Goal: Complete application form

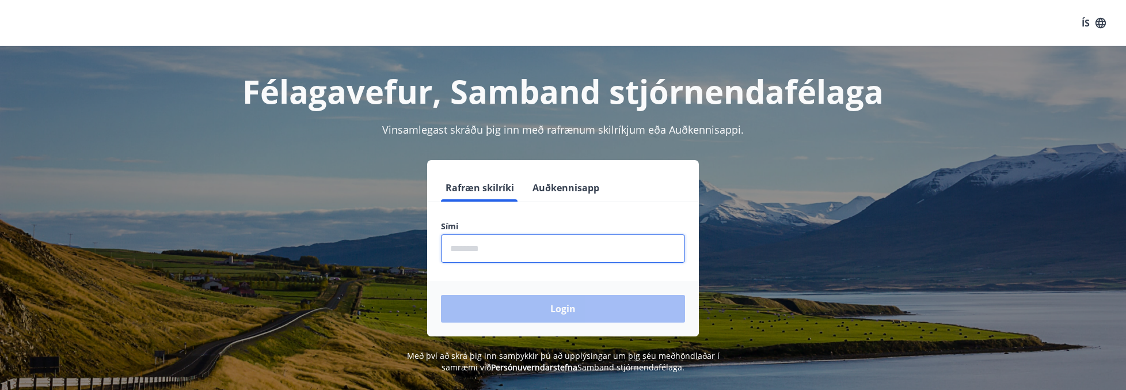
click at [616, 255] on input "phone" at bounding box center [563, 248] width 244 height 28
type input "*"
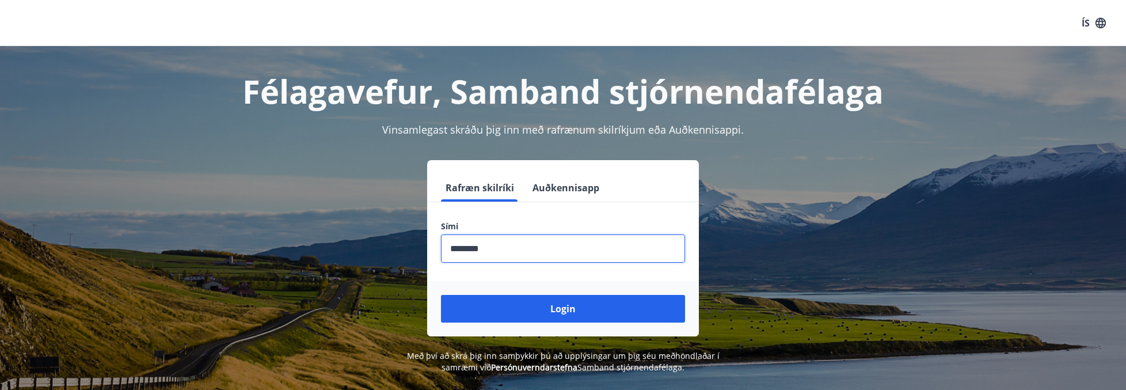
type input "********"
click at [522, 313] on button "Login" at bounding box center [563, 309] width 244 height 28
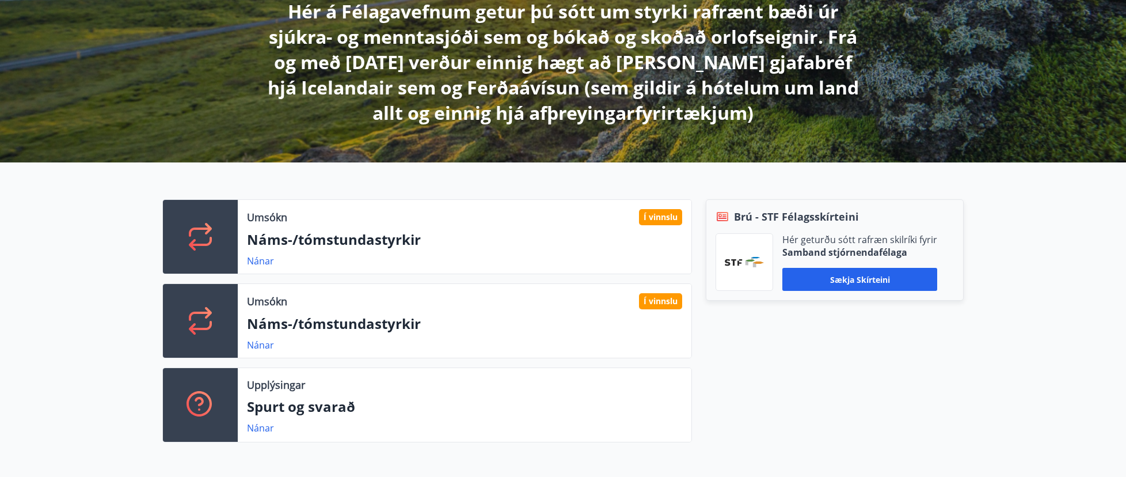
scroll to position [230, 0]
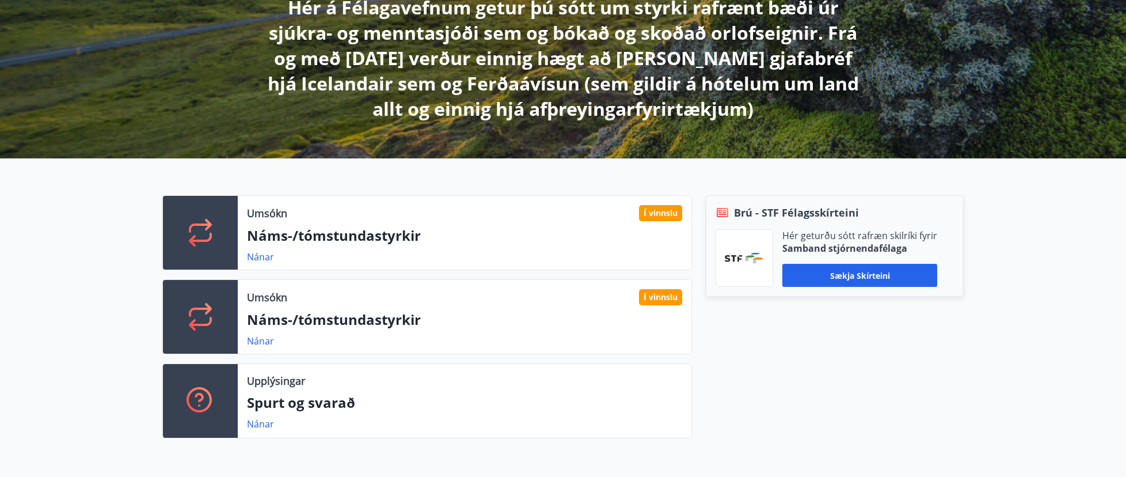
click at [261, 257] on link "Nánar" at bounding box center [260, 257] width 27 height 13
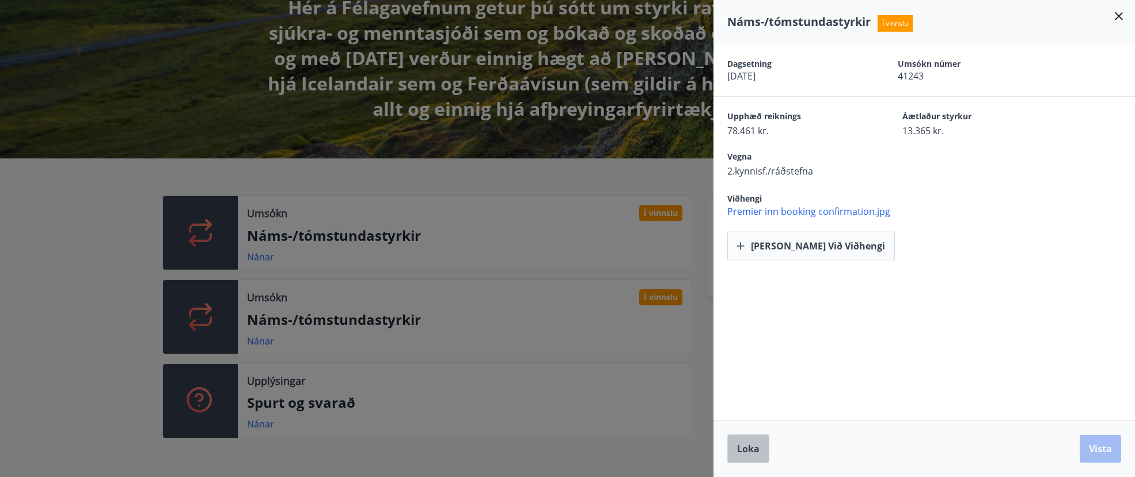
click at [759, 389] on span "Loka" at bounding box center [748, 448] width 22 height 13
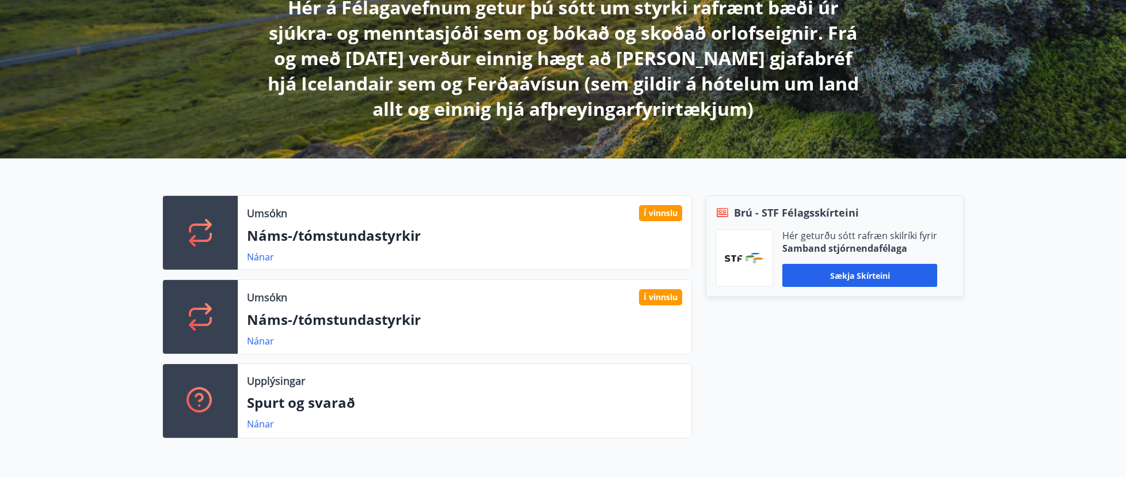
click at [260, 344] on link "Nánar" at bounding box center [260, 341] width 27 height 13
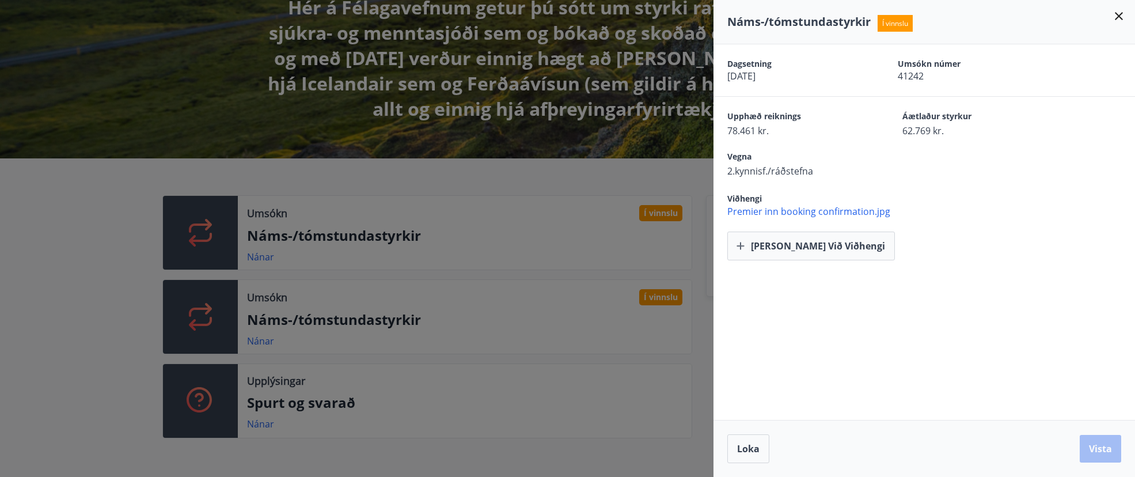
click at [756, 389] on span "Loka" at bounding box center [748, 448] width 22 height 13
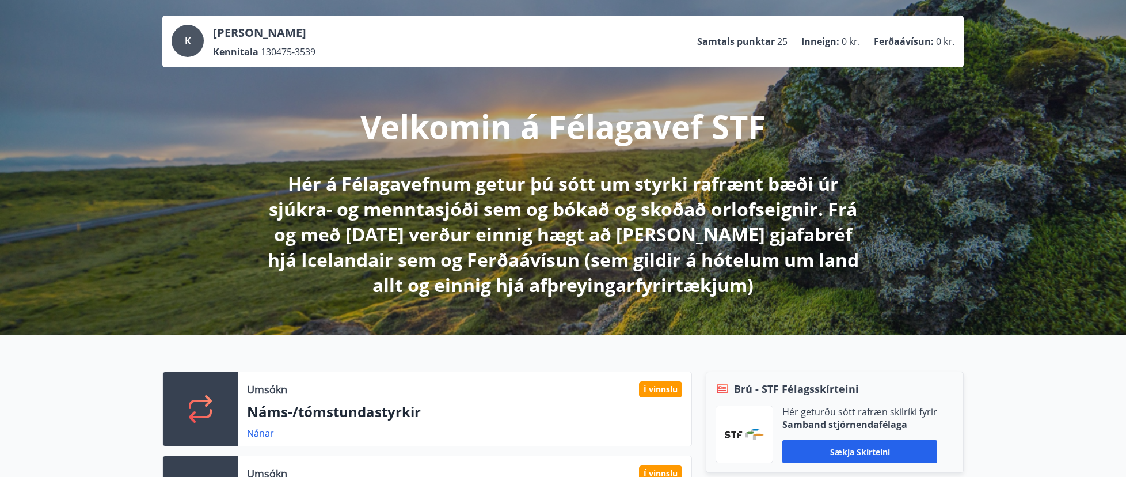
scroll to position [0, 0]
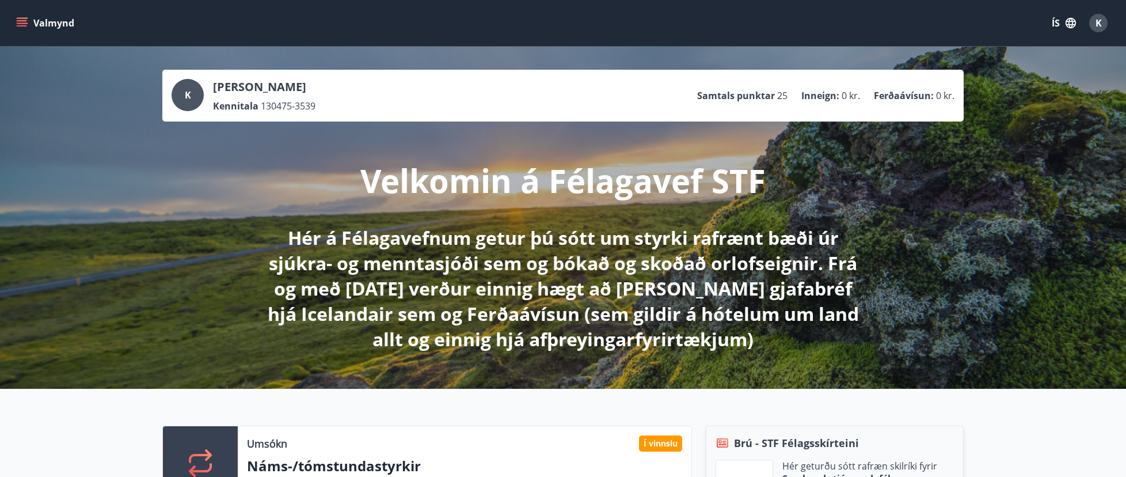
click at [22, 22] on icon "menu" at bounding box center [22, 23] width 12 height 12
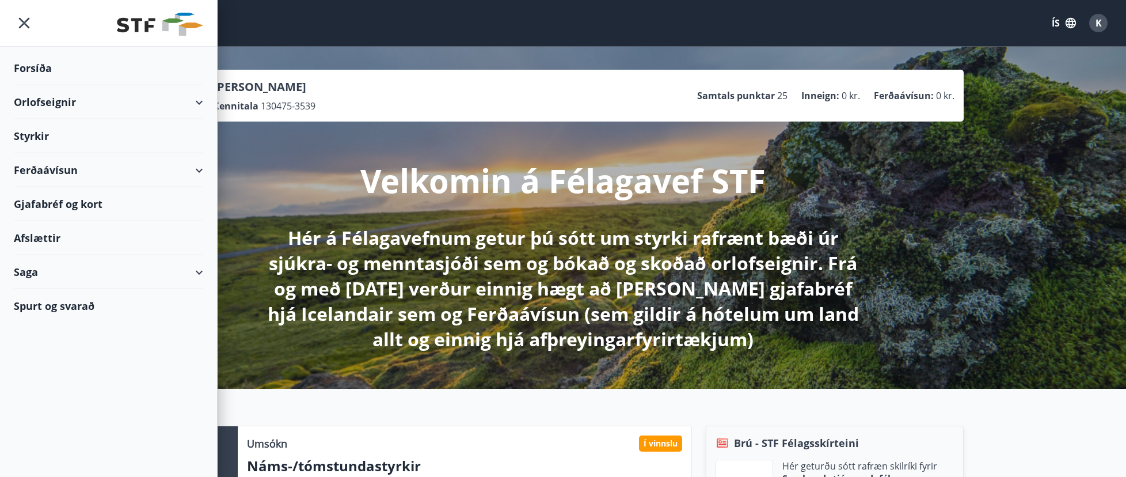
click at [35, 130] on div "Styrkir" at bounding box center [108, 136] width 189 height 34
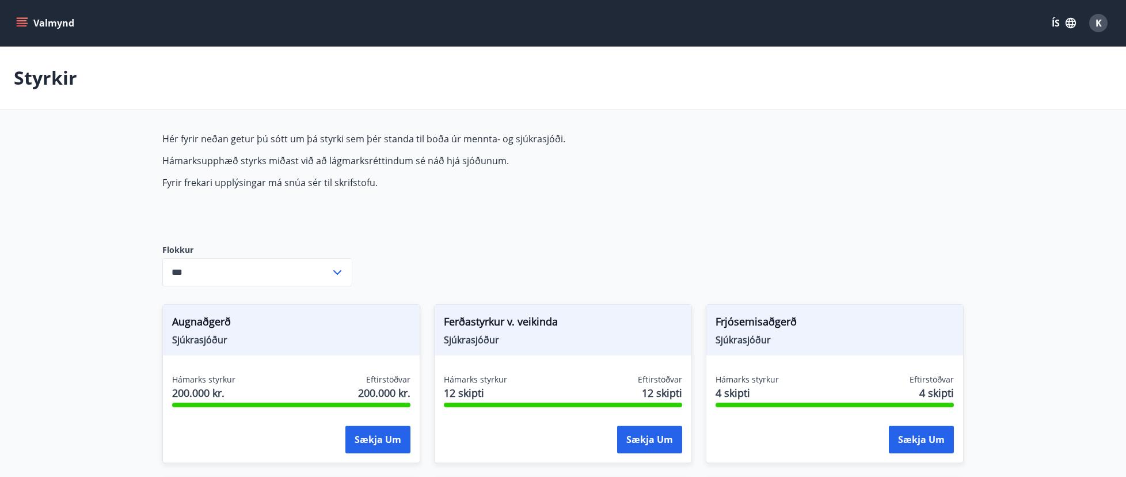
type input "***"
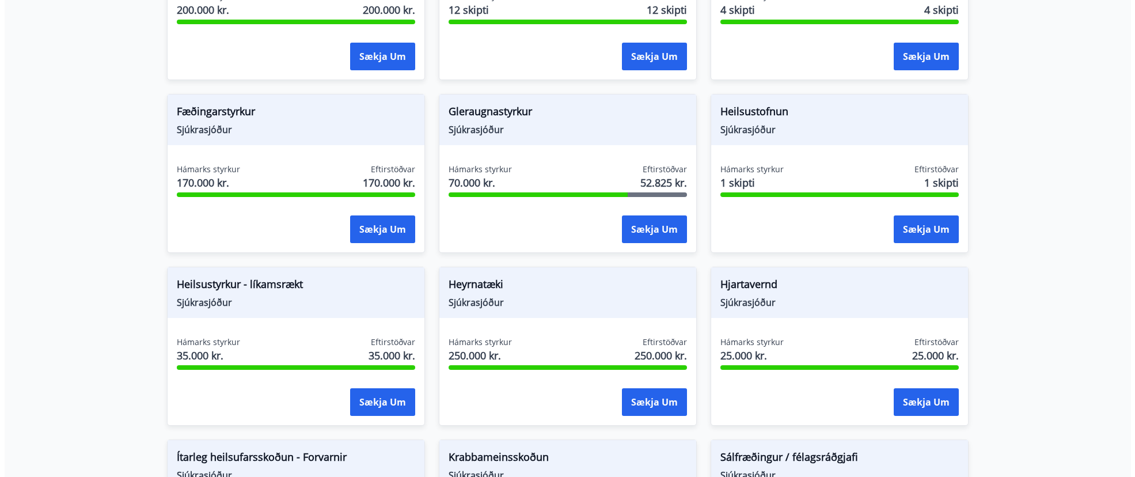
scroll to position [403, 0]
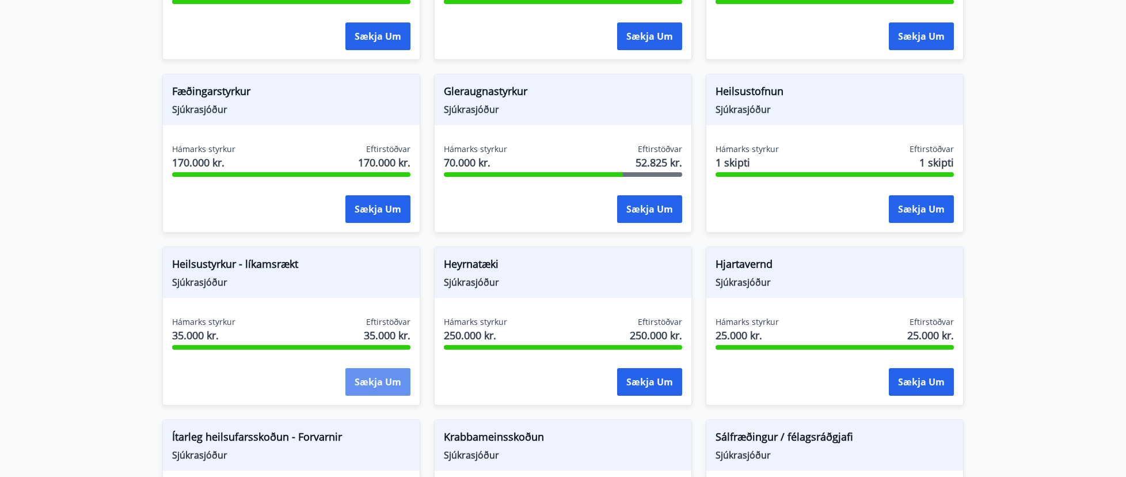
click at [376, 384] on button "Sækja um" at bounding box center [378, 382] width 65 height 28
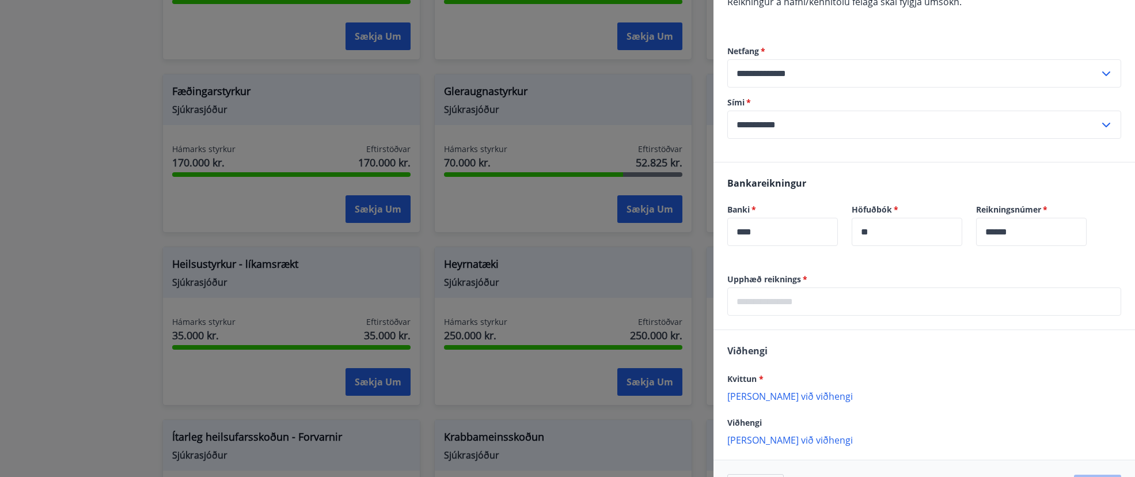
scroll to position [230, 0]
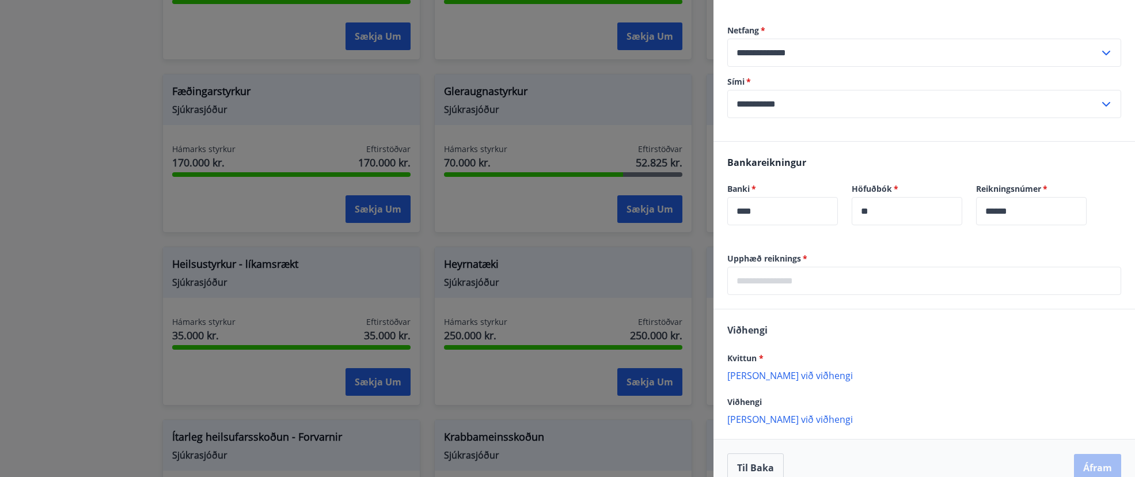
click at [838, 280] on input "text" at bounding box center [924, 281] width 394 height 28
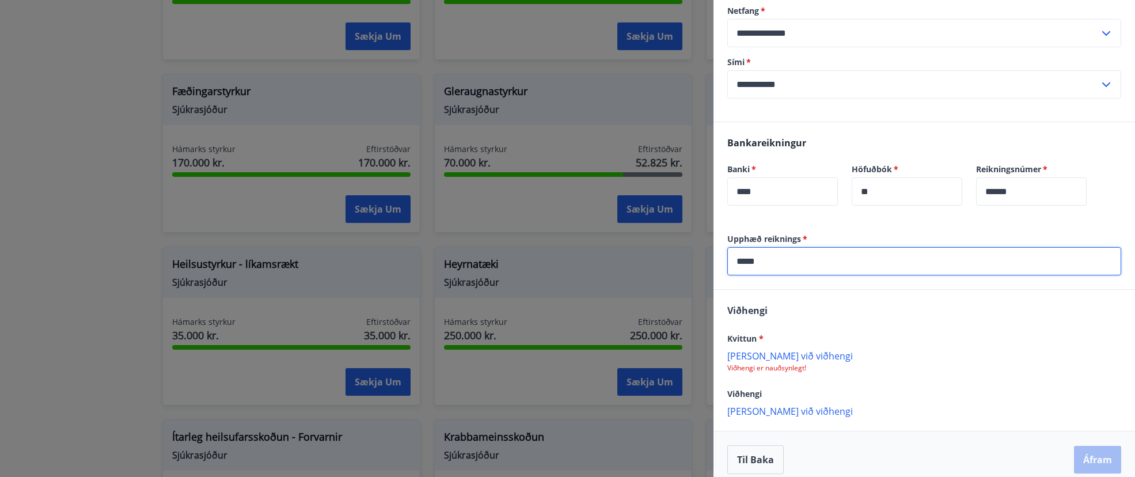
scroll to position [261, 0]
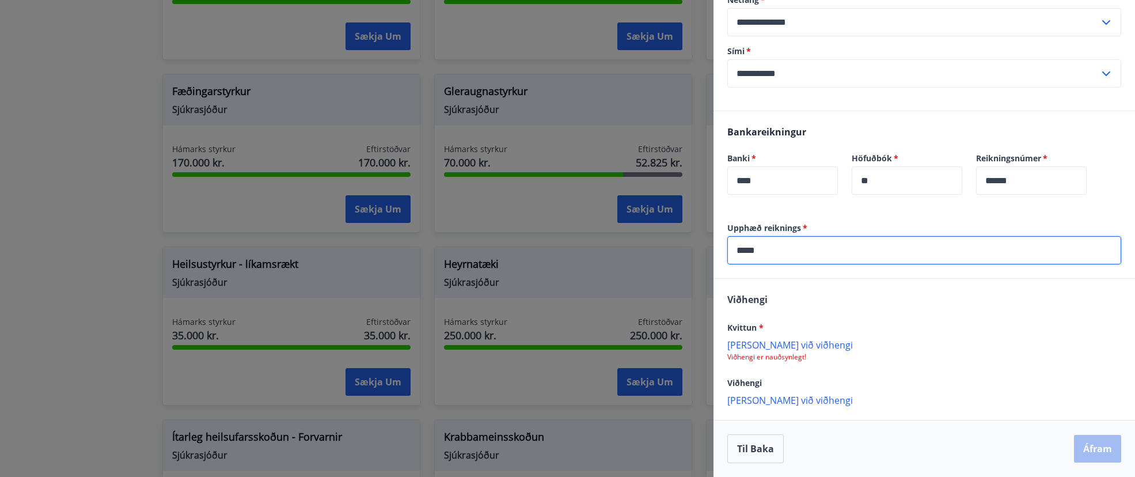
type input "*****"
click at [770, 359] on p "Viðhengi er nauðsynlegt!" at bounding box center [924, 356] width 394 height 9
click at [765, 347] on p "Bæta við viðhengi" at bounding box center [924, 345] width 394 height 12
click at [1082, 389] on button "Áfram" at bounding box center [1097, 450] width 47 height 28
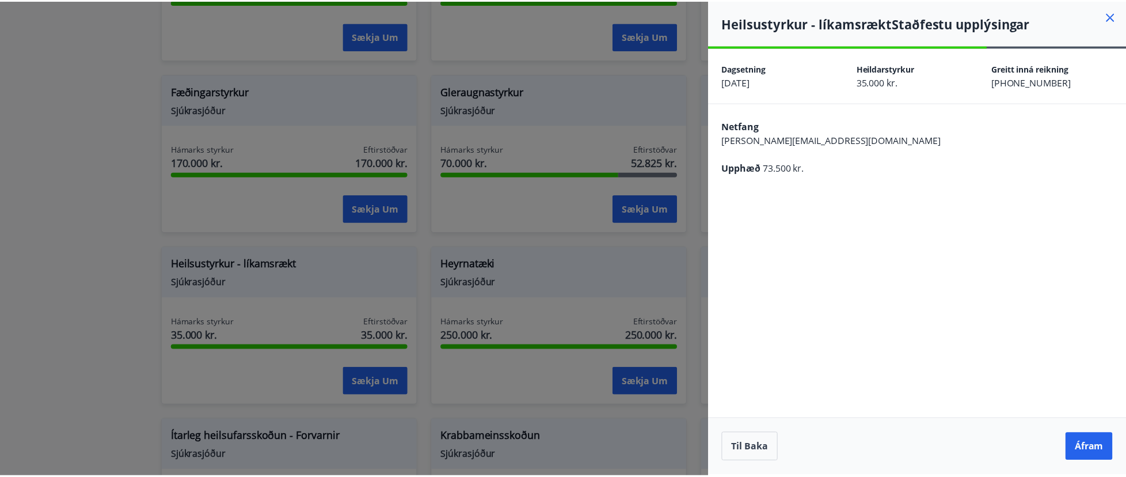
scroll to position [0, 0]
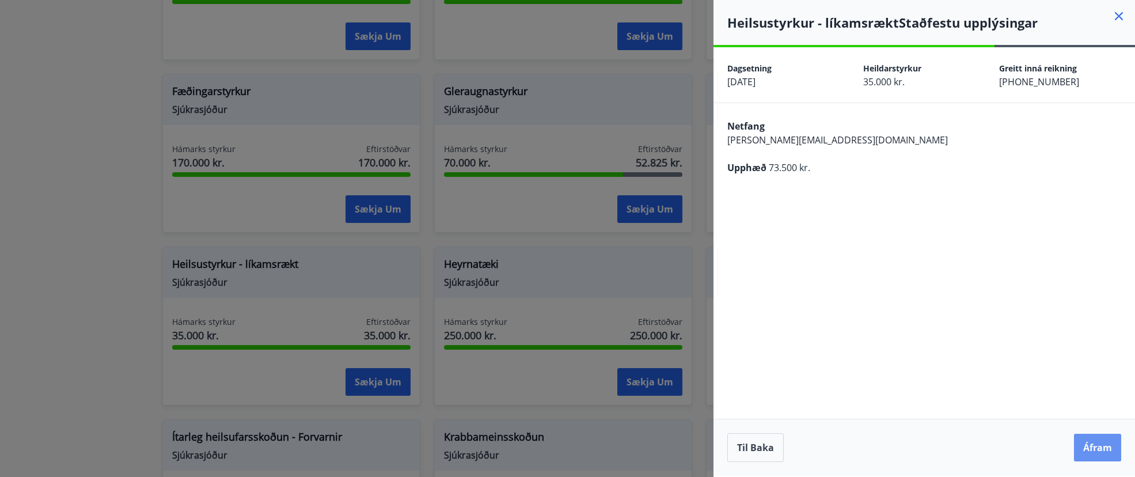
click at [1088, 389] on button "Áfram" at bounding box center [1097, 448] width 47 height 28
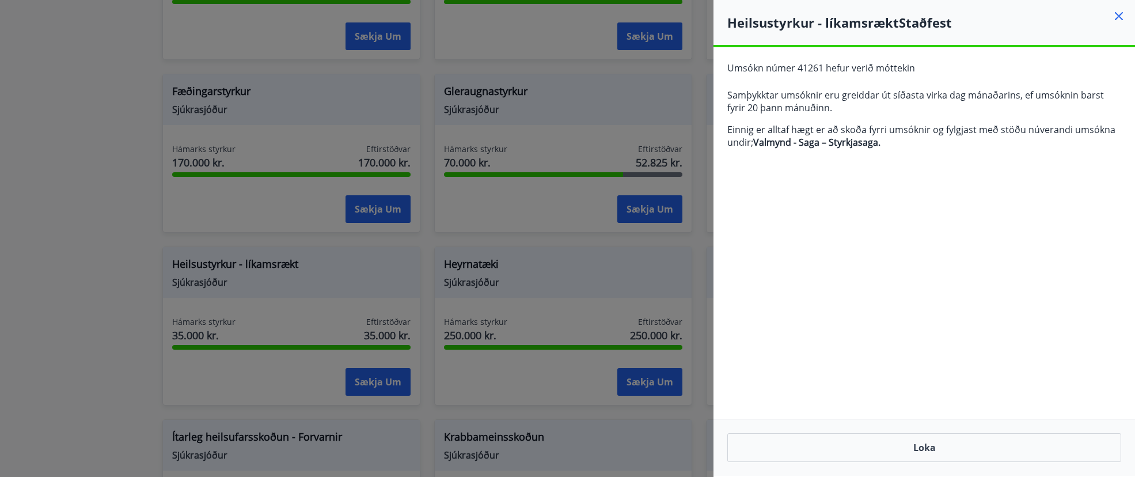
click at [932, 389] on button "Loka" at bounding box center [924, 447] width 394 height 29
